Goal: Task Accomplishment & Management: Manage account settings

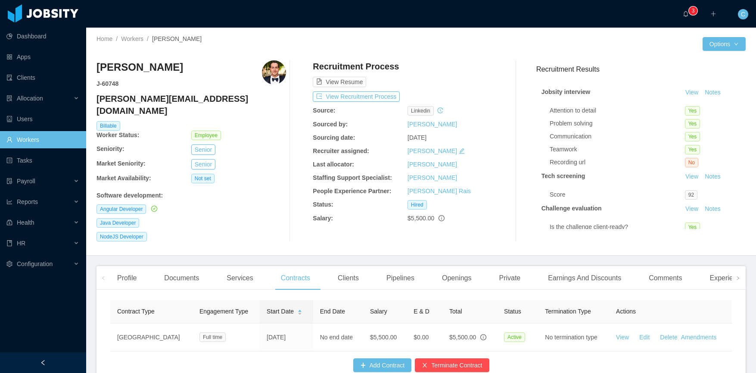
scroll to position [41, 0]
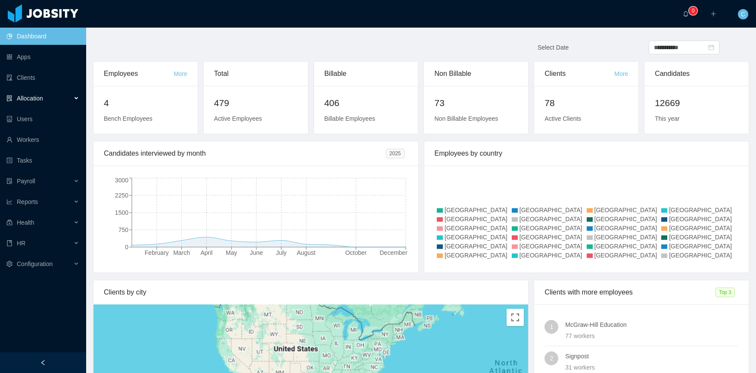
click at [34, 97] on span "Allocation" at bounding box center [30, 98] width 26 height 7
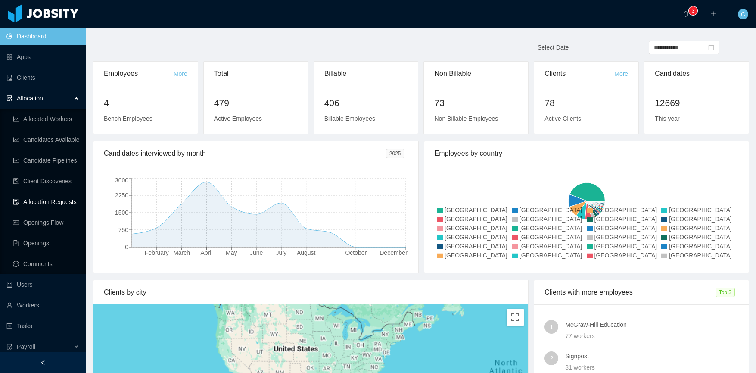
click at [59, 203] on link "Allocation Requests" at bounding box center [46, 201] width 66 height 17
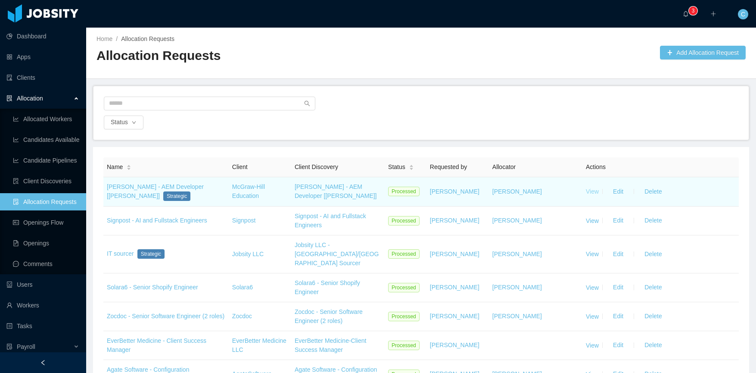
click at [591, 193] on link "View" at bounding box center [592, 191] width 13 height 7
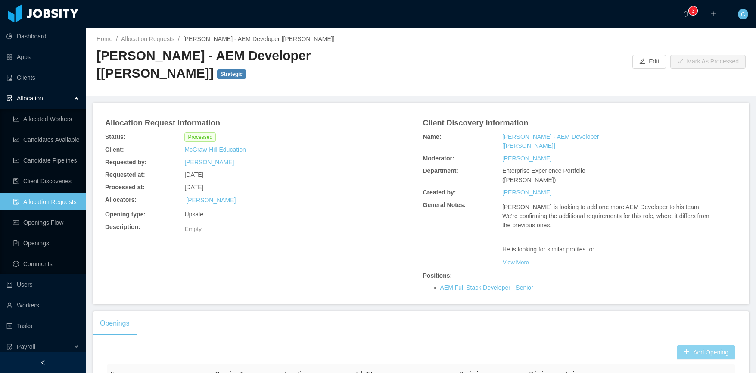
click at [692, 345] on button "Add Opening" at bounding box center [706, 352] width 59 height 14
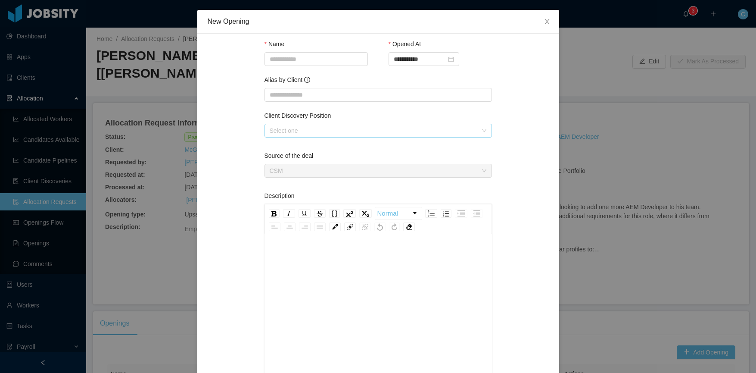
click at [319, 130] on div "Select one" at bounding box center [374, 130] width 208 height 9
click at [677, 231] on div "**********" at bounding box center [378, 186] width 756 height 373
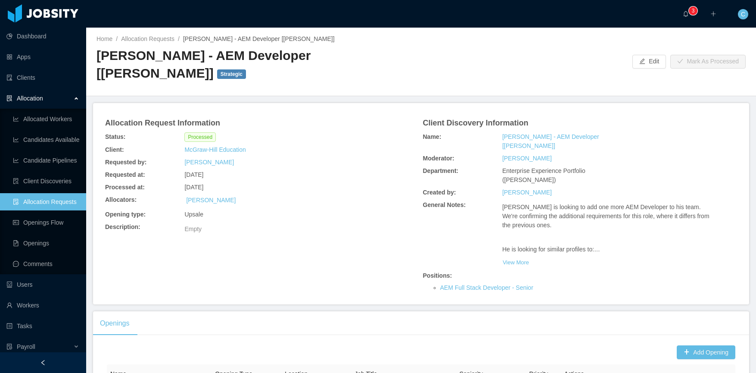
scroll to position [82, 0]
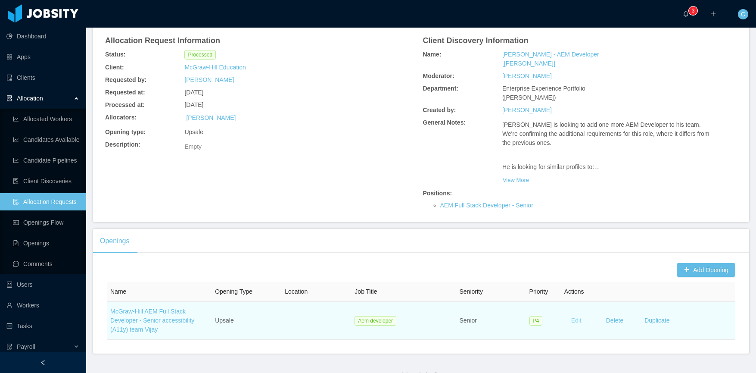
click at [569, 314] on button "Edit" at bounding box center [576, 321] width 24 height 14
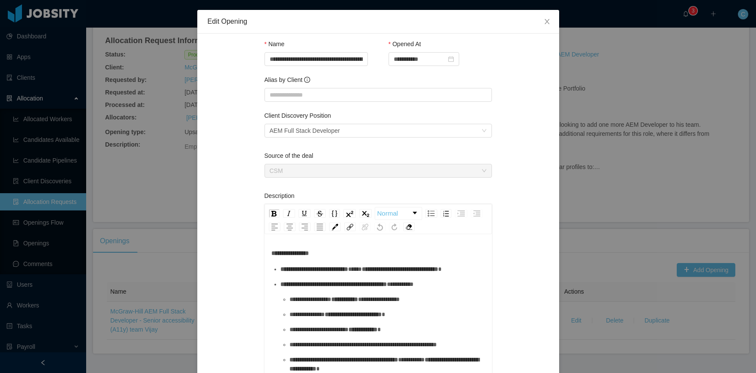
drag, startPoint x: 598, startPoint y: 174, endPoint x: 520, endPoint y: 171, distance: 77.6
click at [598, 174] on div "**********" at bounding box center [378, 186] width 756 height 373
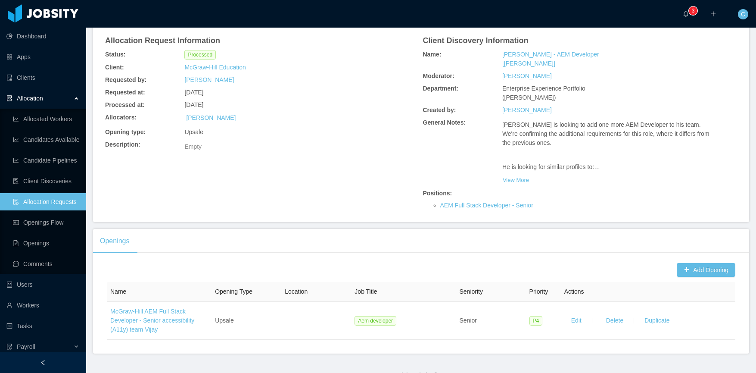
click at [65, 202] on link "Allocation Requests" at bounding box center [46, 201] width 66 height 17
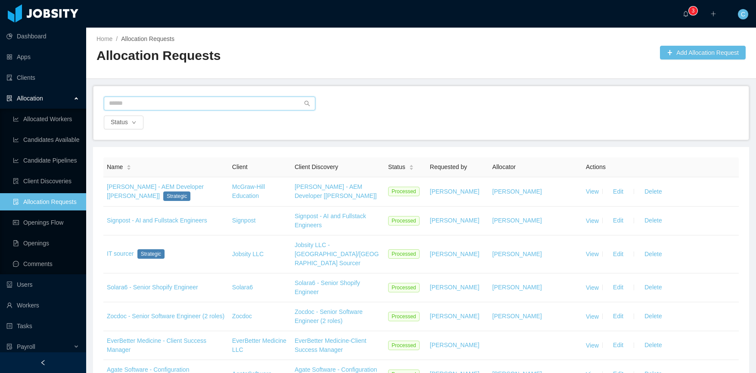
click at [167, 100] on input "text" at bounding box center [210, 103] width 212 height 14
click at [121, 106] on input "text" at bounding box center [210, 103] width 212 height 14
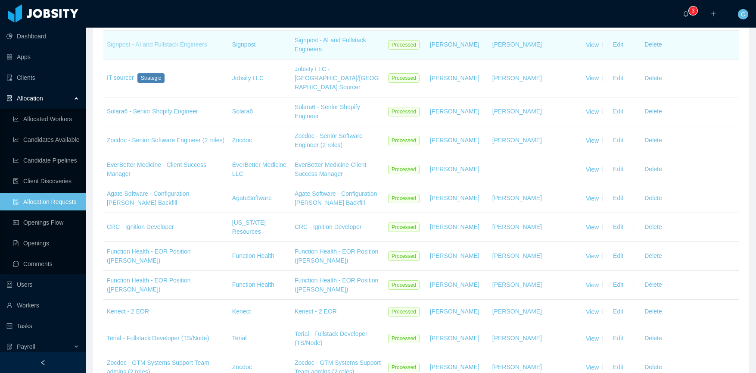
scroll to position [182, 0]
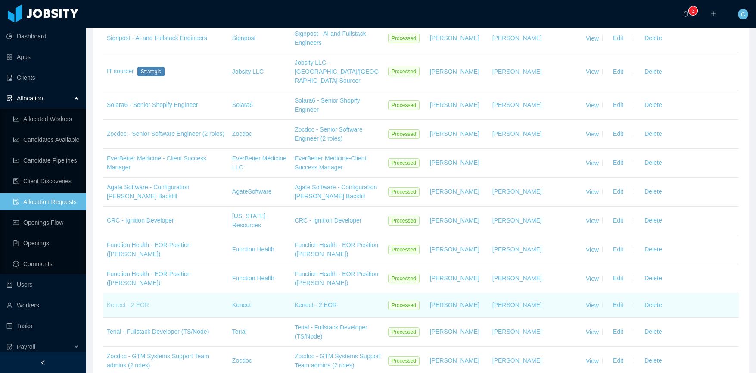
type input "**********"
click at [129, 301] on link "Kenect - 2 EOR" at bounding box center [128, 304] width 42 height 7
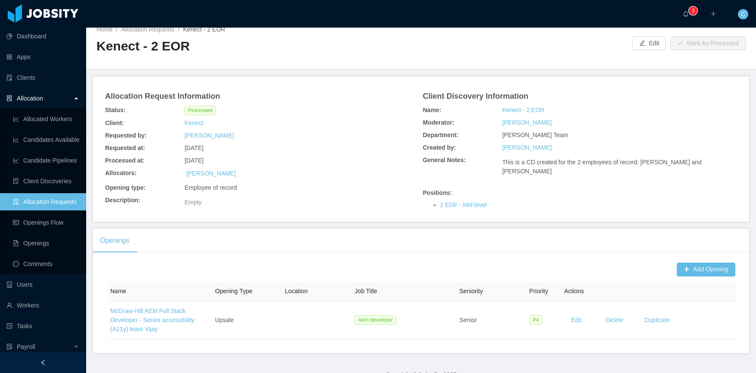
scroll to position [44, 0]
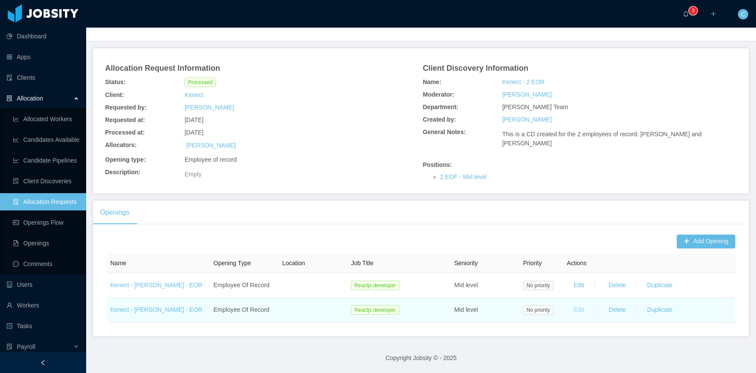
click at [579, 310] on button "Edit" at bounding box center [579, 310] width 24 height 14
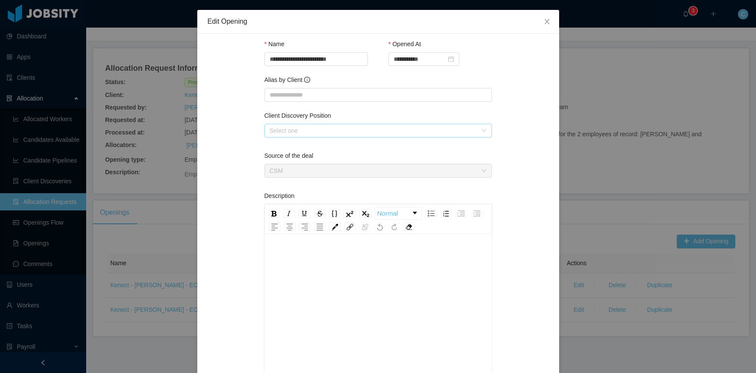
click at [279, 130] on div "Select one" at bounding box center [374, 130] width 208 height 9
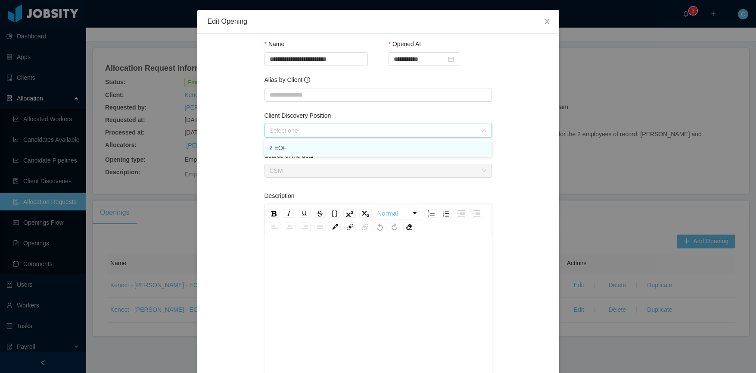
click at [293, 147] on li "2 EOF" at bounding box center [377, 148] width 227 height 14
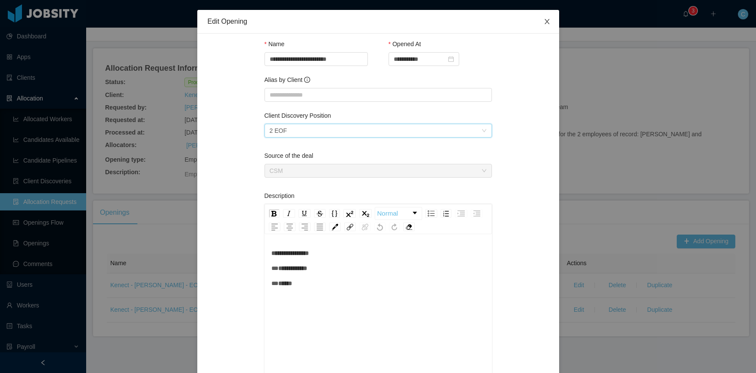
click at [545, 23] on icon "icon: close" at bounding box center [547, 21] width 7 height 7
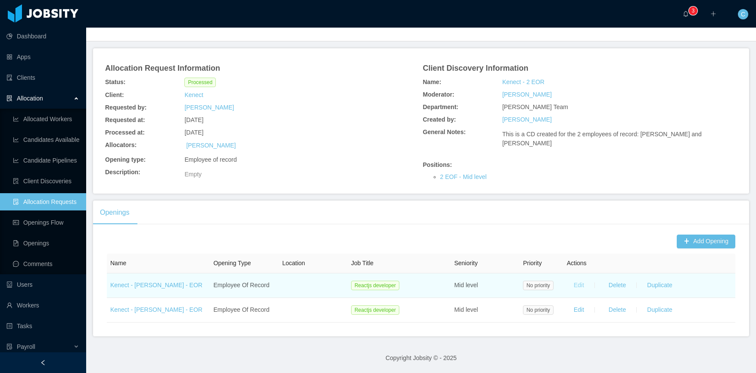
click at [580, 281] on button "Edit" at bounding box center [579, 285] width 24 height 14
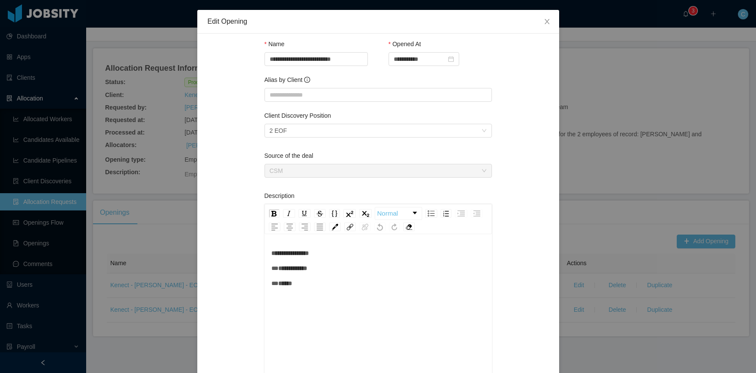
click at [157, 293] on div "**********" at bounding box center [378, 186] width 756 height 373
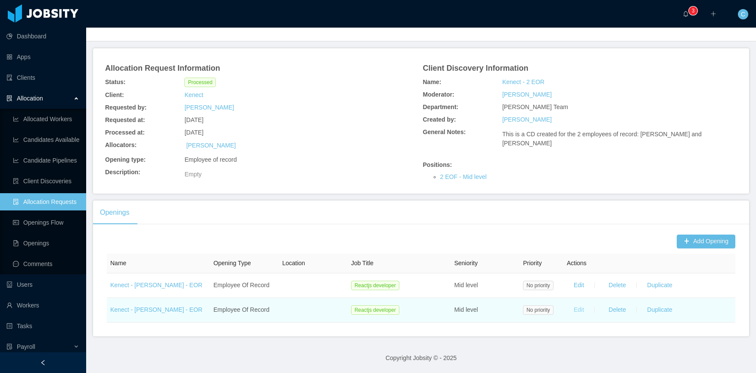
click at [576, 307] on button "Edit" at bounding box center [579, 310] width 24 height 14
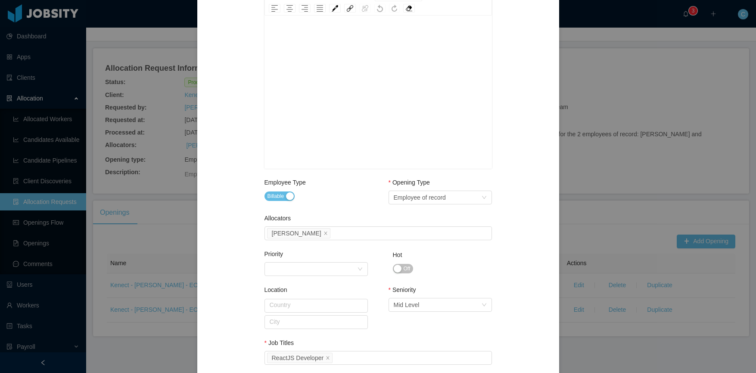
scroll to position [0, 0]
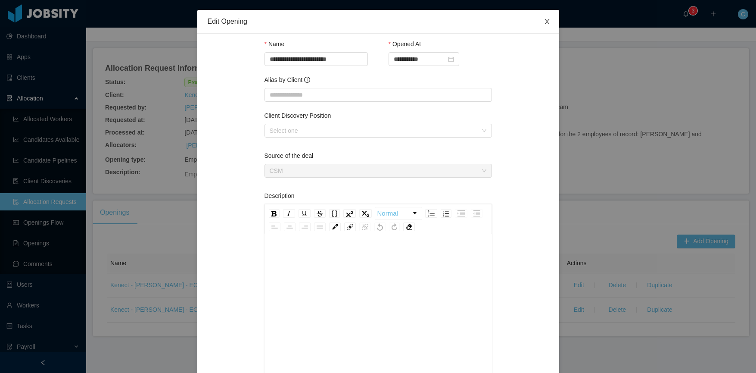
click at [545, 25] on icon "icon: close" at bounding box center [547, 21] width 7 height 7
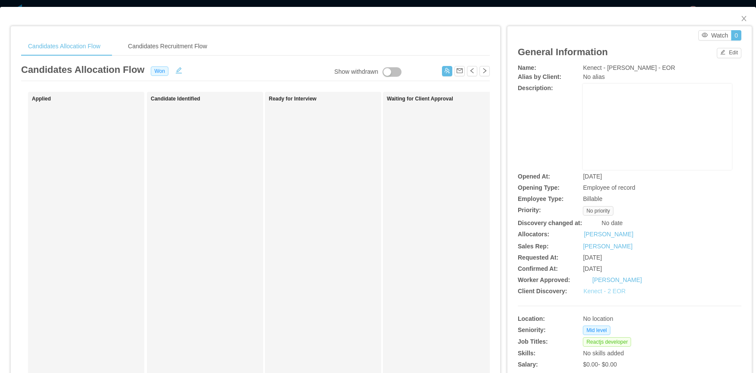
click at [597, 290] on link "Kenect - 2 EOR" at bounding box center [604, 290] width 42 height 7
